Goal: Check status: Check status

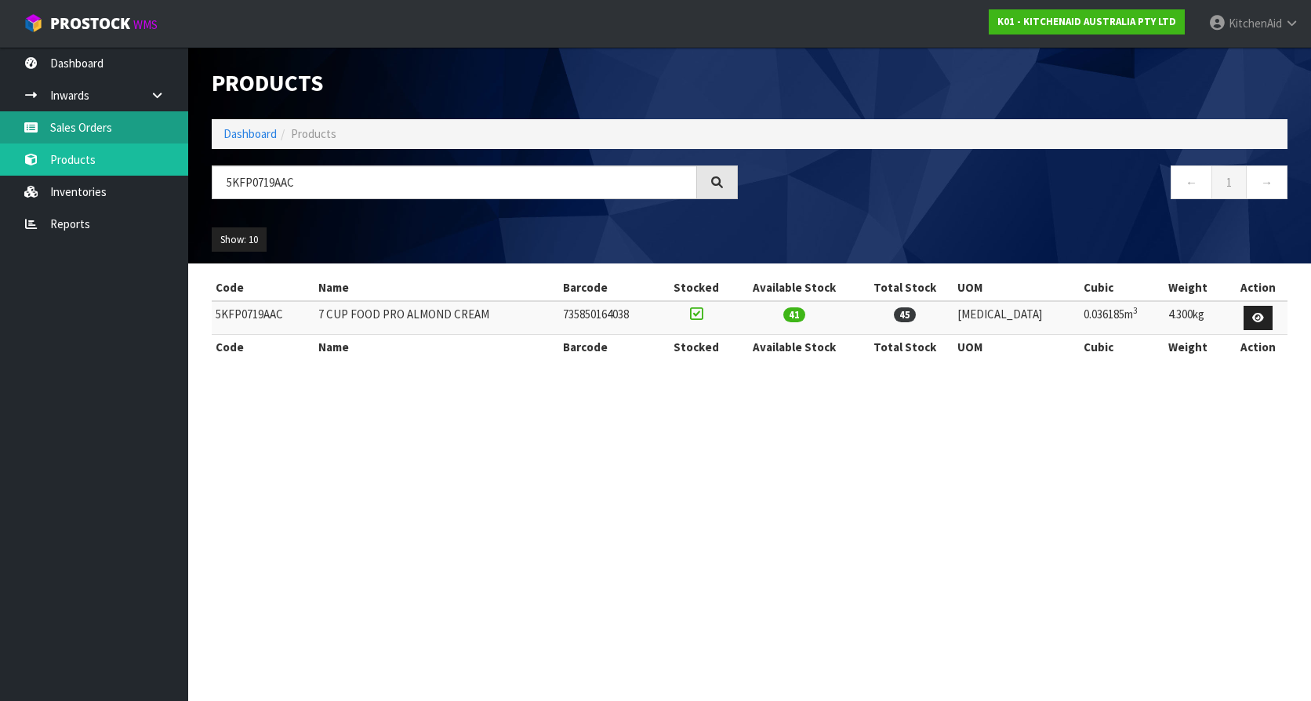
click at [155, 132] on link "Sales Orders" at bounding box center [94, 127] width 188 height 32
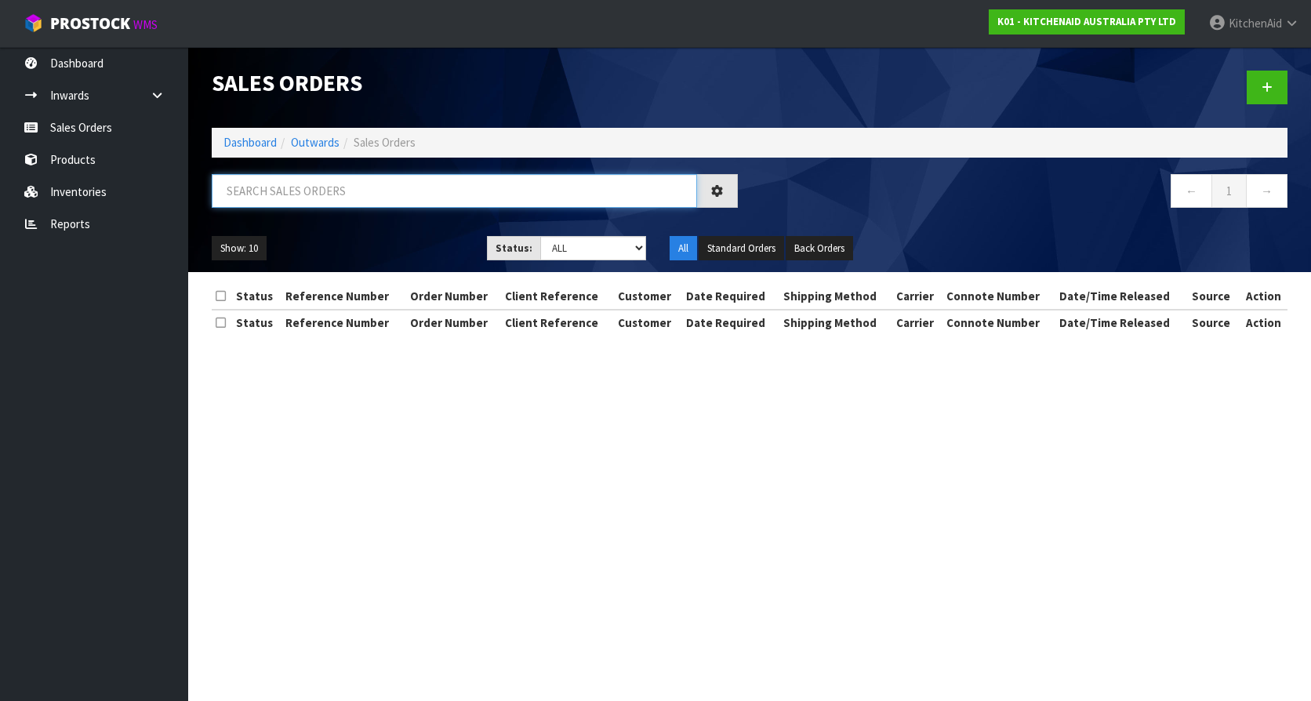
click at [384, 195] on input "text" at bounding box center [454, 191] width 485 height 34
paste input "64059546435947"
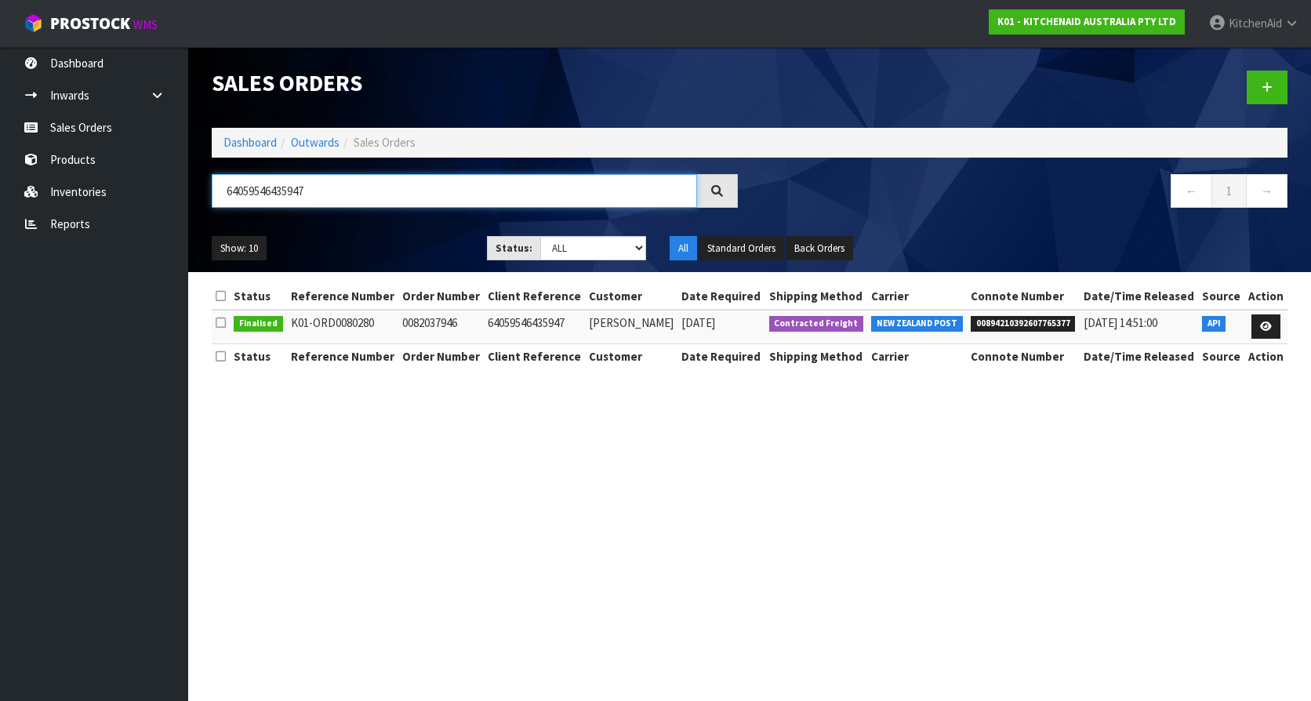
type input "64059546435947"
click at [1008, 319] on span "00894210392607765377" at bounding box center [1023, 324] width 105 height 16
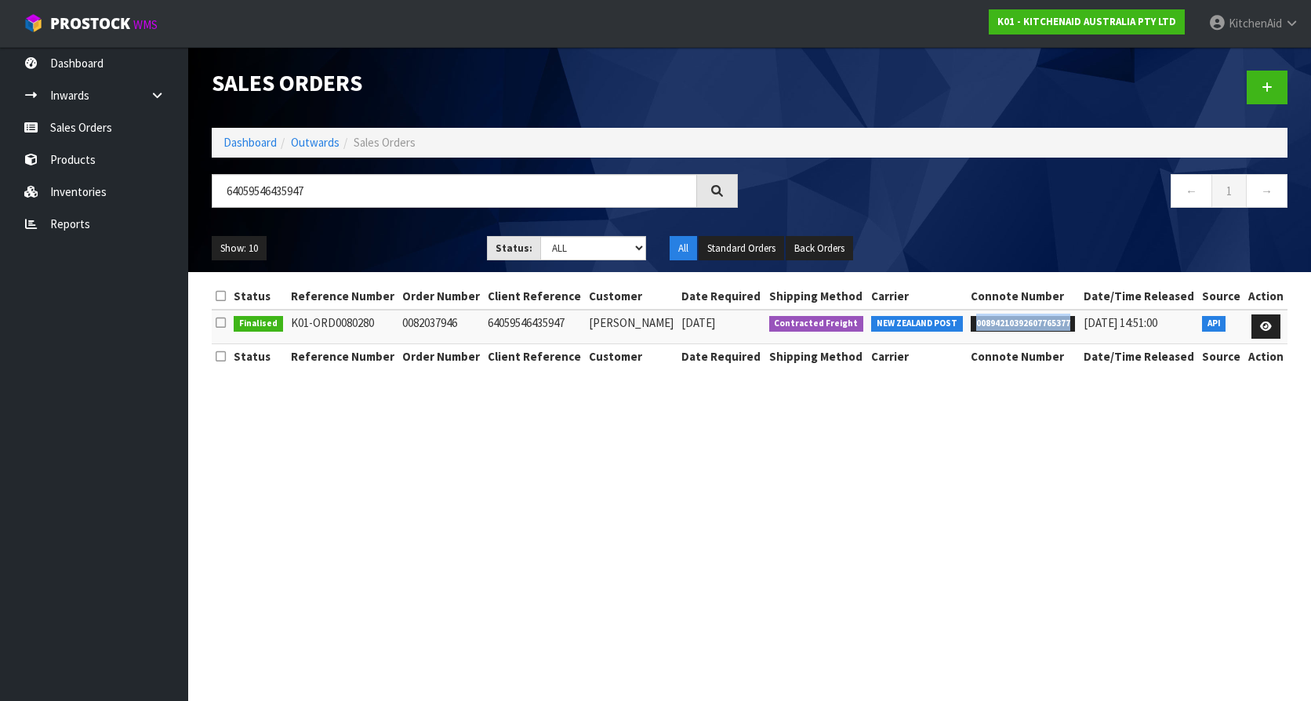
click at [1008, 319] on span "00894210392607765377" at bounding box center [1023, 324] width 105 height 16
copy span "00894210392607765377"
